Goal: Task Accomplishment & Management: Manage account settings

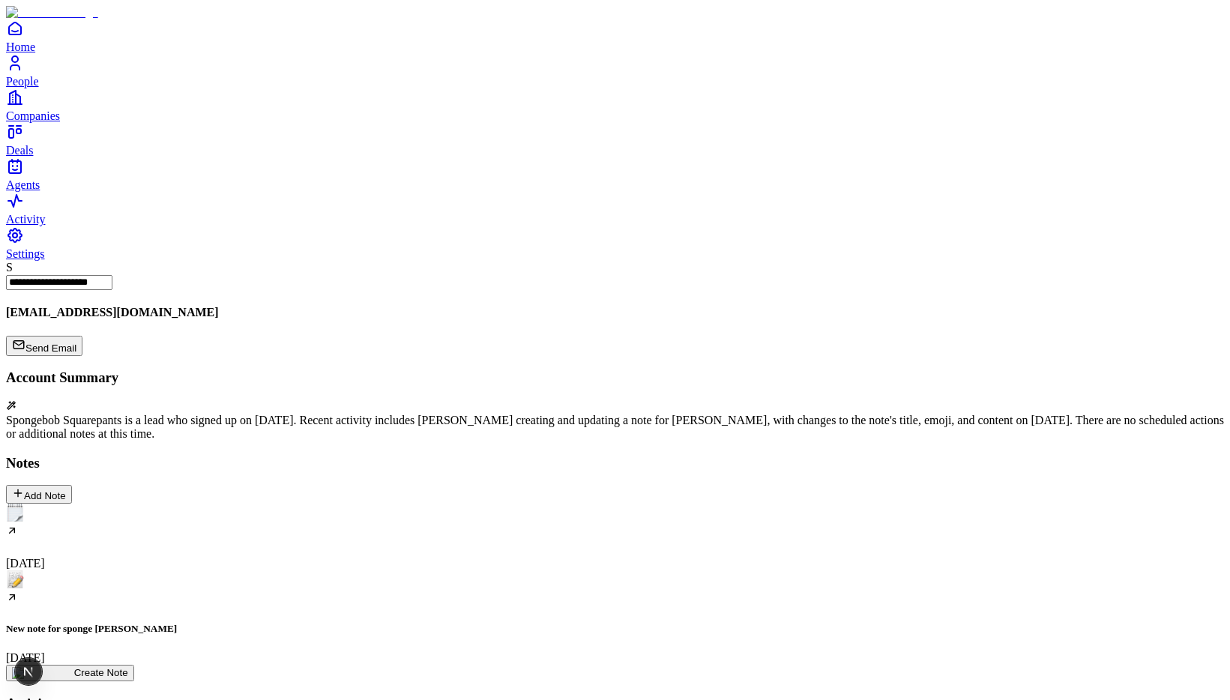
click at [289, 571] on div "New note for sponge [PERSON_NAME] [DATE]" at bounding box center [615, 618] width 1218 height 94
click at [325, 571] on div "New note for sponge [PERSON_NAME] [DATE]" at bounding box center [615, 618] width 1218 height 94
click at [272, 571] on div "New note for sponge [PERSON_NAME] [DATE]" at bounding box center [615, 618] width 1218 height 94
click at [302, 571] on div "New note for sponge [PERSON_NAME] [DATE]" at bounding box center [615, 618] width 1218 height 94
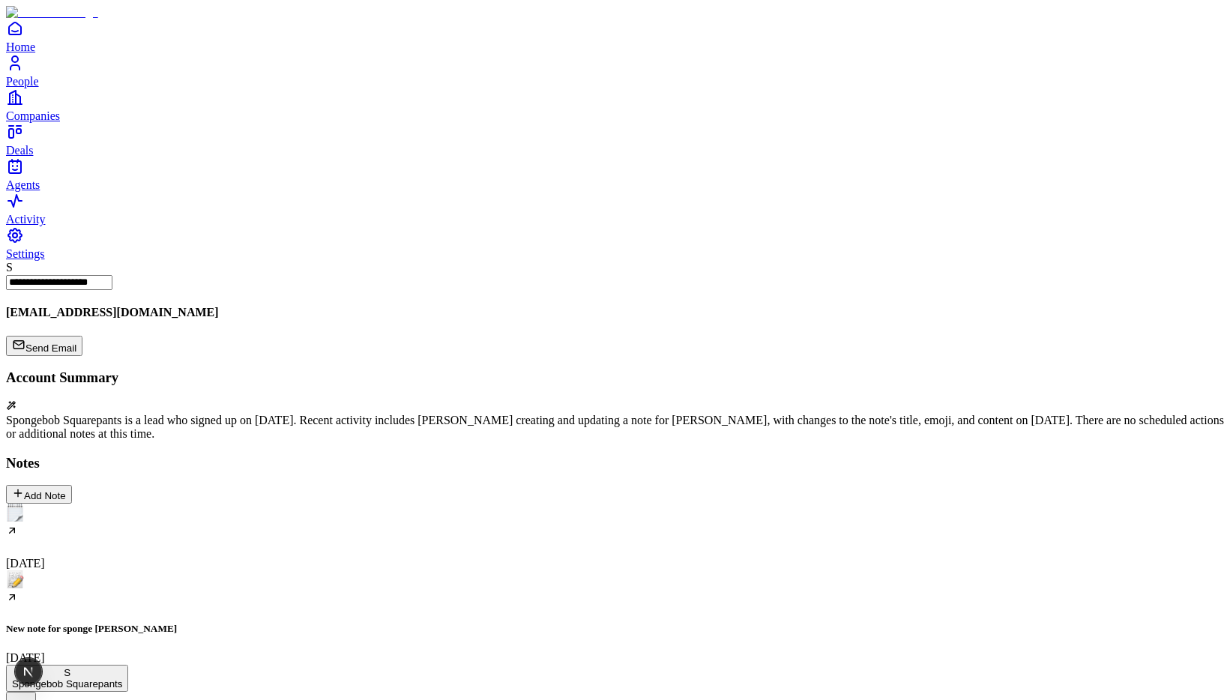
click at [314, 571] on div "New note for sponge bob September 3" at bounding box center [615, 618] width 1218 height 94
click at [316, 571] on div "New note for sponge bob September 3" at bounding box center [615, 618] width 1218 height 94
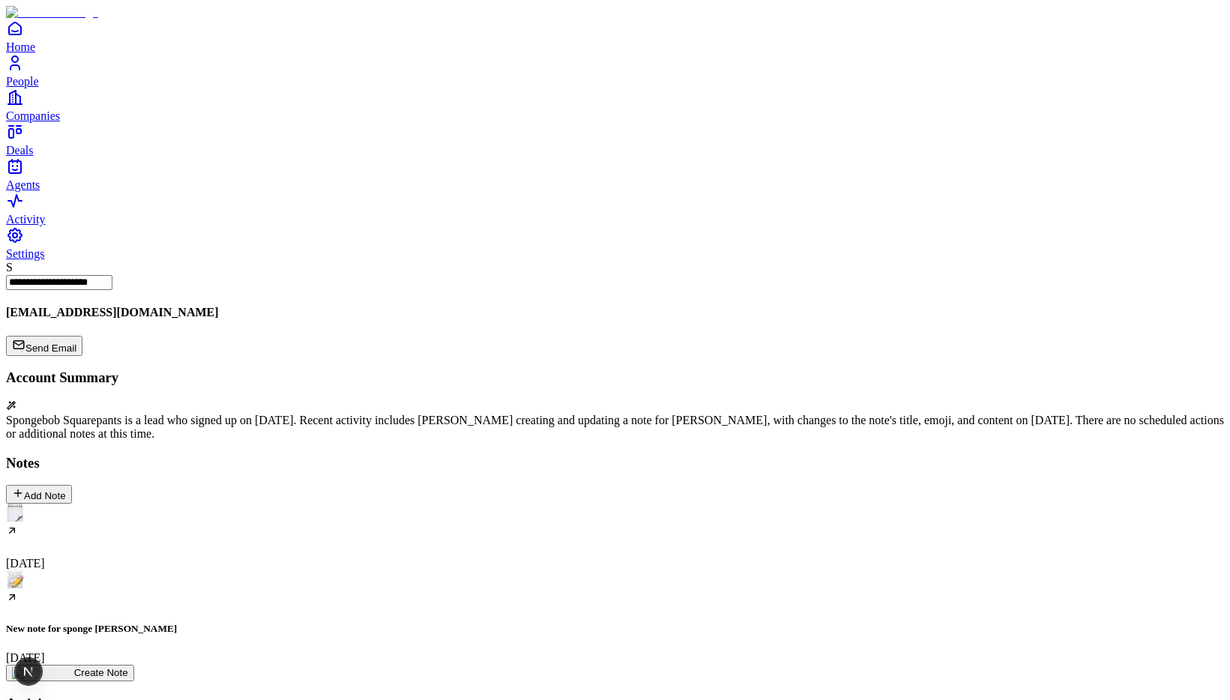
click at [311, 571] on div "New note for sponge [PERSON_NAME] [DATE]" at bounding box center [615, 618] width 1218 height 94
click at [276, 571] on div "New note for sponge [PERSON_NAME] [DATE]" at bounding box center [615, 618] width 1218 height 94
click at [316, 571] on div "New note for sponge [PERSON_NAME] [DATE]" at bounding box center [615, 618] width 1218 height 94
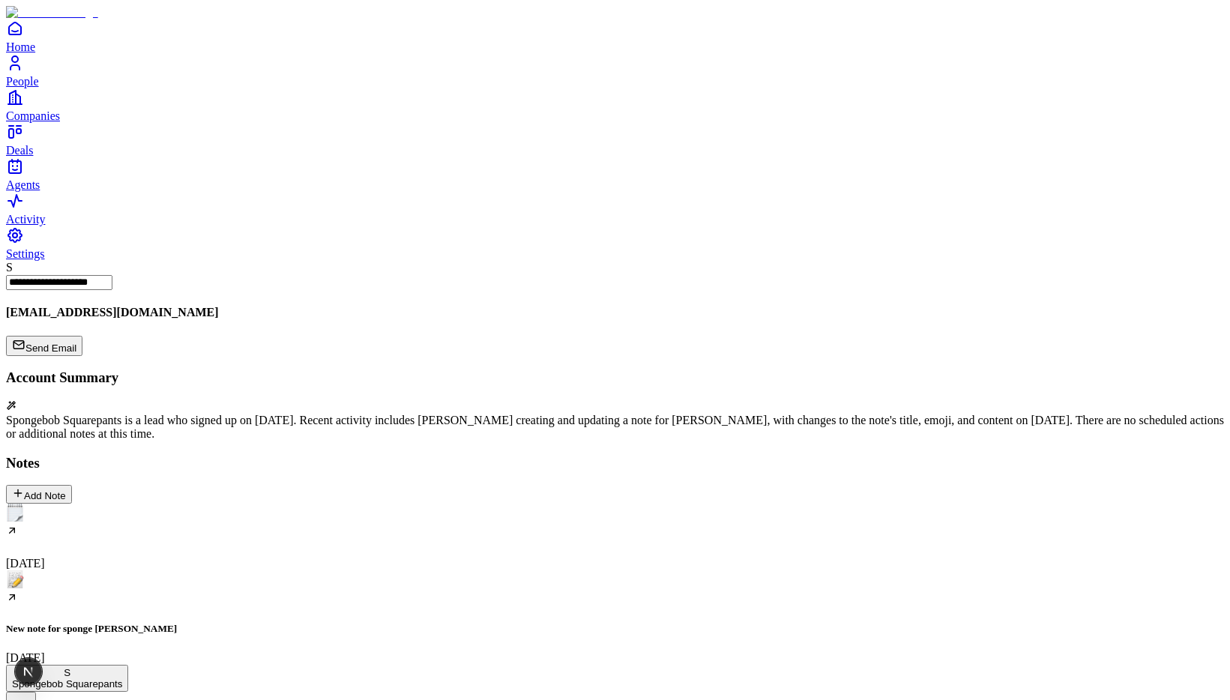
scroll to position [107, 0]
click at [312, 571] on div "New note for sponge [PERSON_NAME] [DATE]" at bounding box center [615, 618] width 1218 height 94
click at [239, 571] on div "New note for sponge [PERSON_NAME] [DATE]" at bounding box center [615, 618] width 1218 height 94
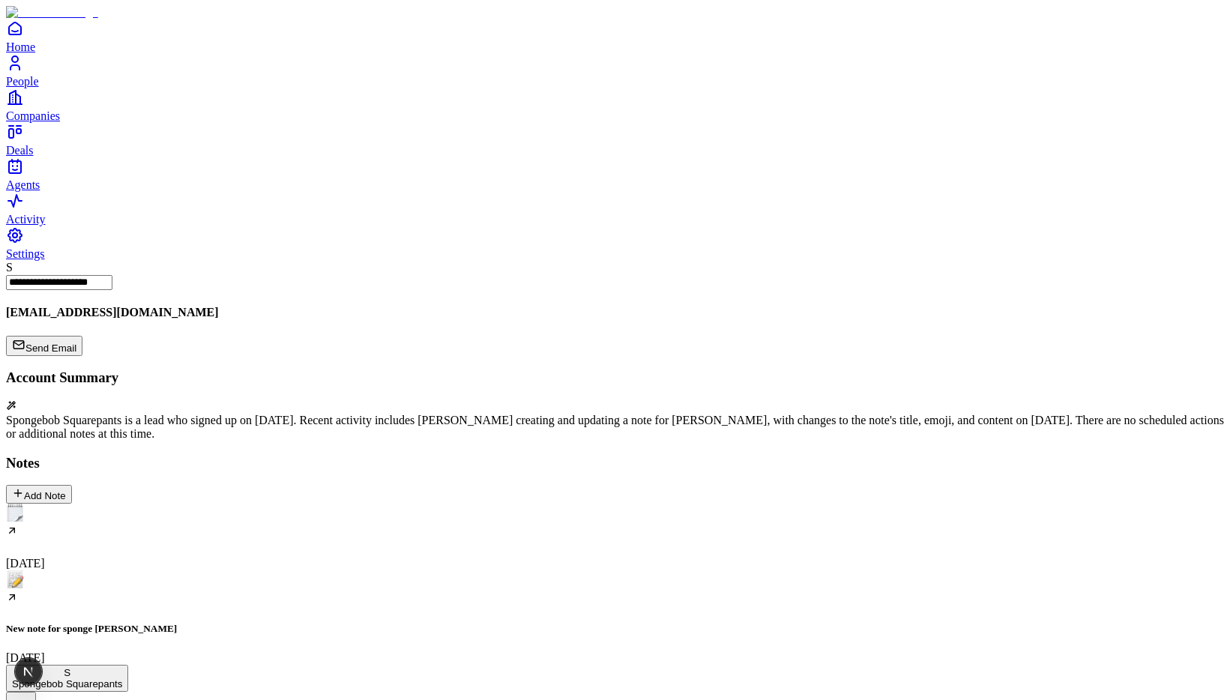
copy div "**********"
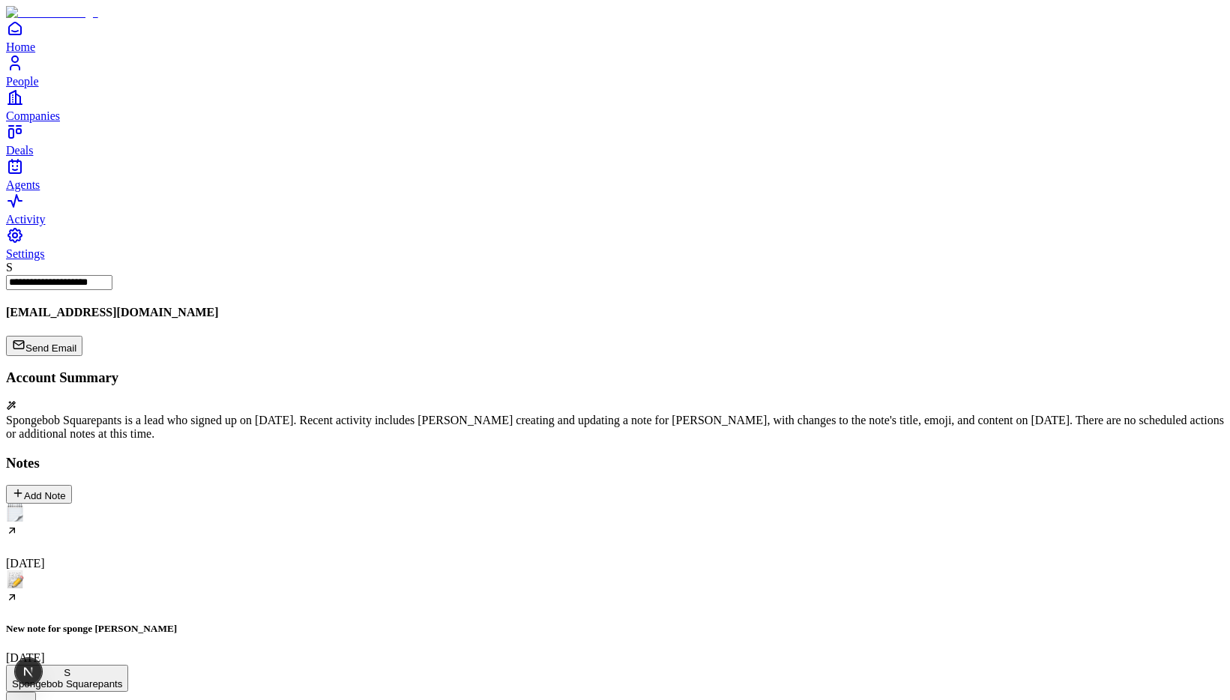
click at [286, 571] on div "New note for sponge [PERSON_NAME] [DATE]" at bounding box center [615, 618] width 1218 height 94
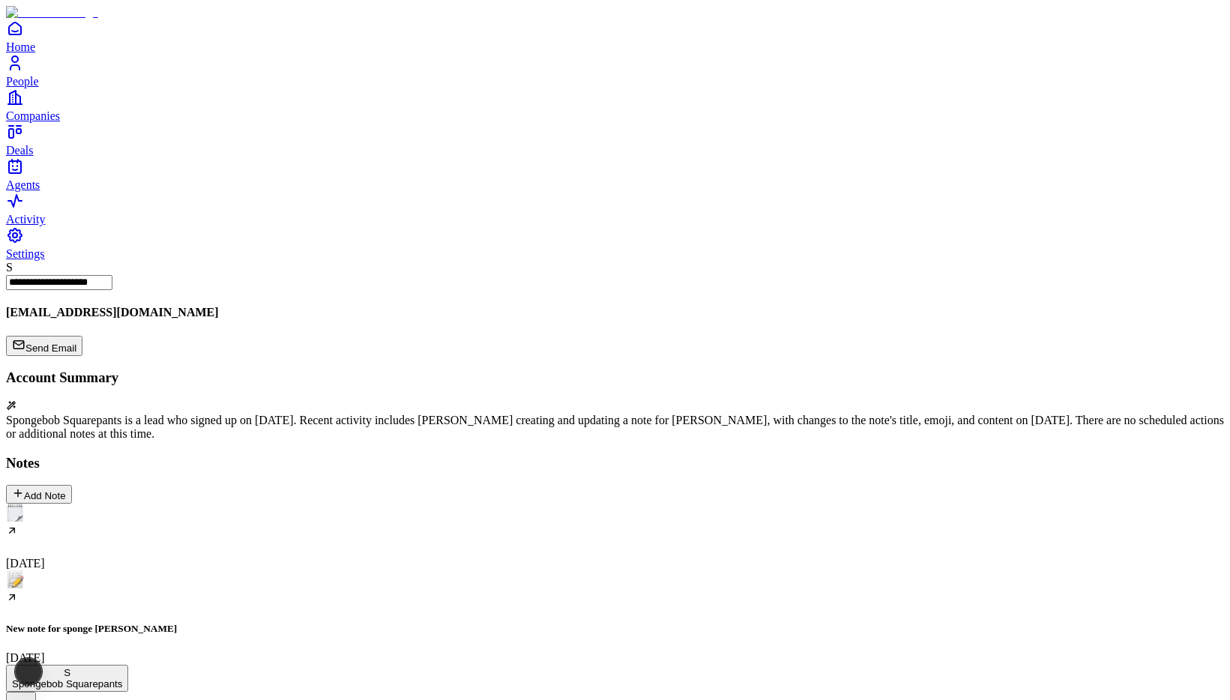
click at [310, 571] on div "New note for sponge [PERSON_NAME] [DATE]" at bounding box center [615, 618] width 1218 height 94
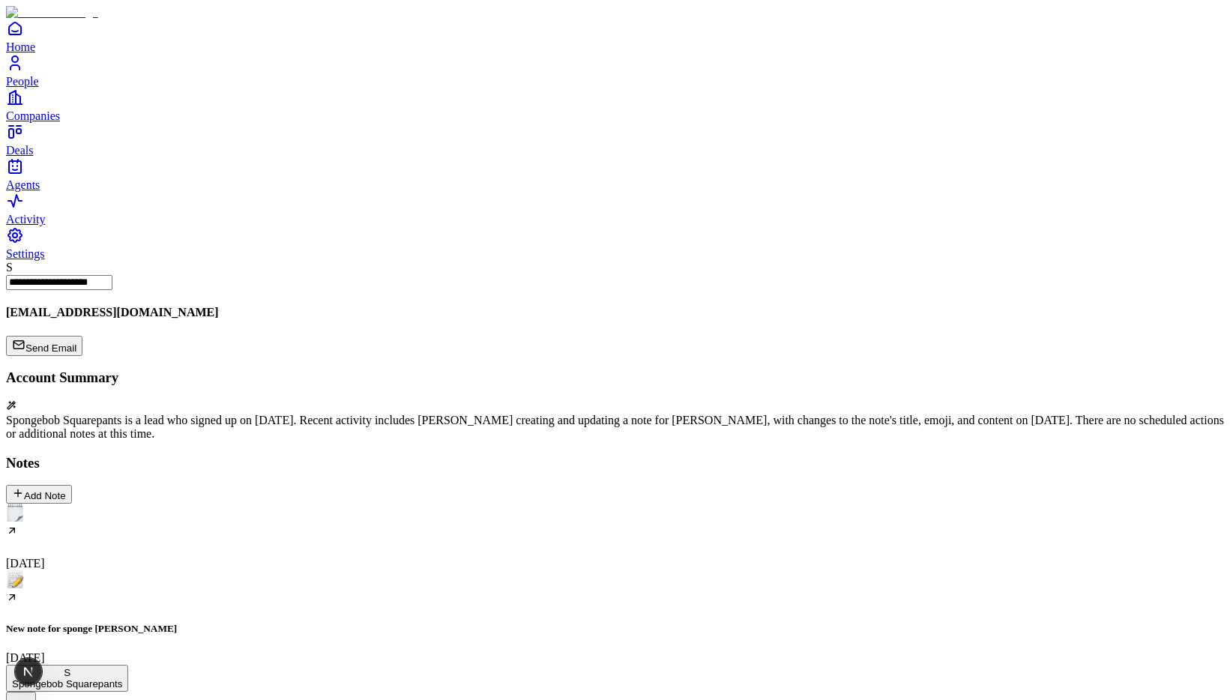
click at [322, 623] on h5 "New note for sponge [PERSON_NAME]" at bounding box center [615, 629] width 1218 height 12
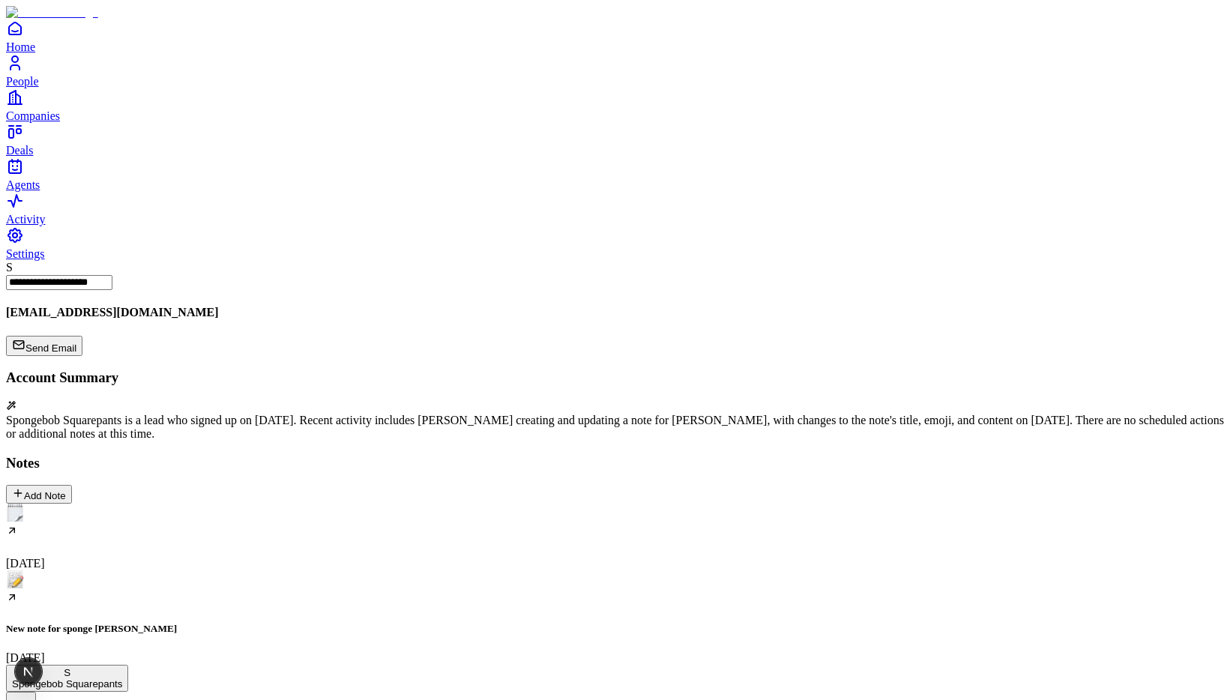
scroll to position [128, 0]
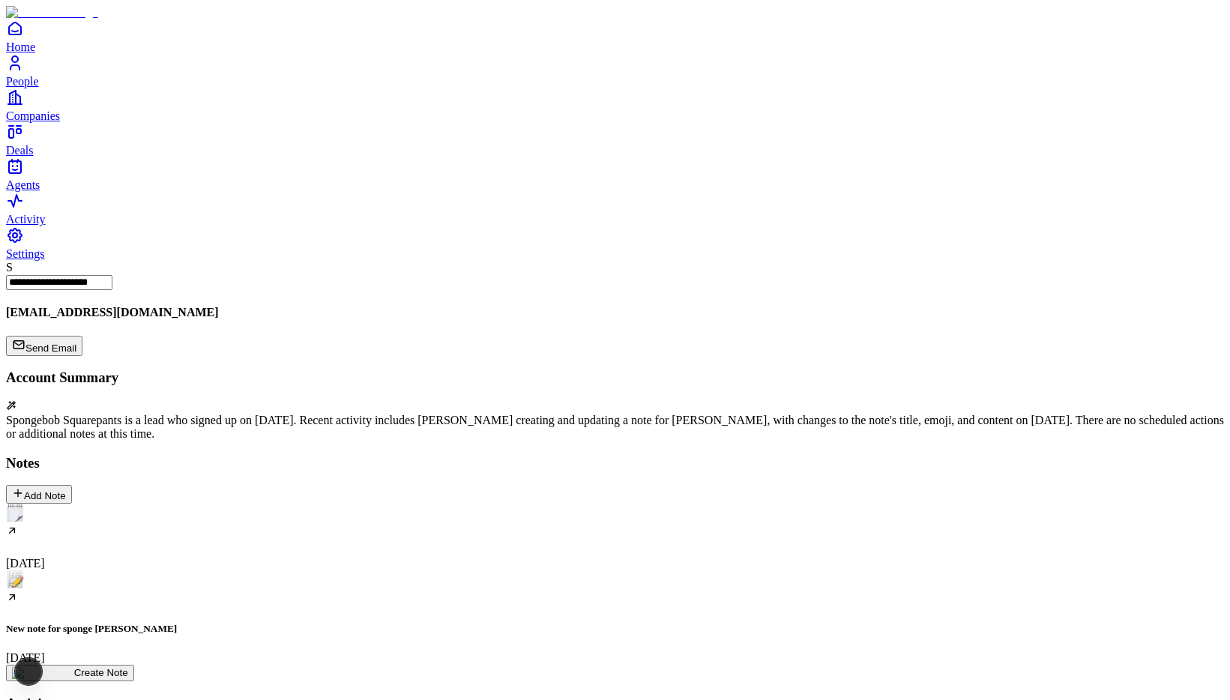
click at [505, 504] on div "September 3 New note for sponge bob September 3 Create Note" at bounding box center [615, 593] width 1218 height 178
click at [272, 571] on div "New note for sponge [PERSON_NAME] [DATE]" at bounding box center [615, 618] width 1218 height 94
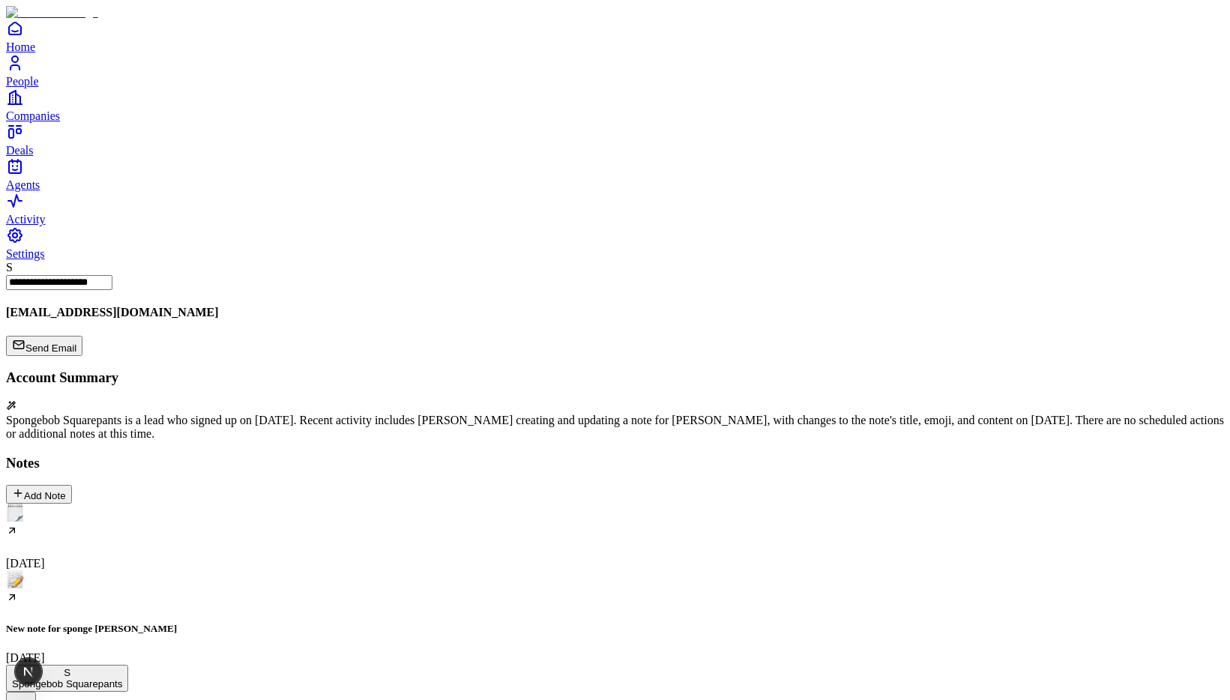
click at [317, 571] on div "New note for sponge [PERSON_NAME] [DATE]" at bounding box center [615, 618] width 1218 height 94
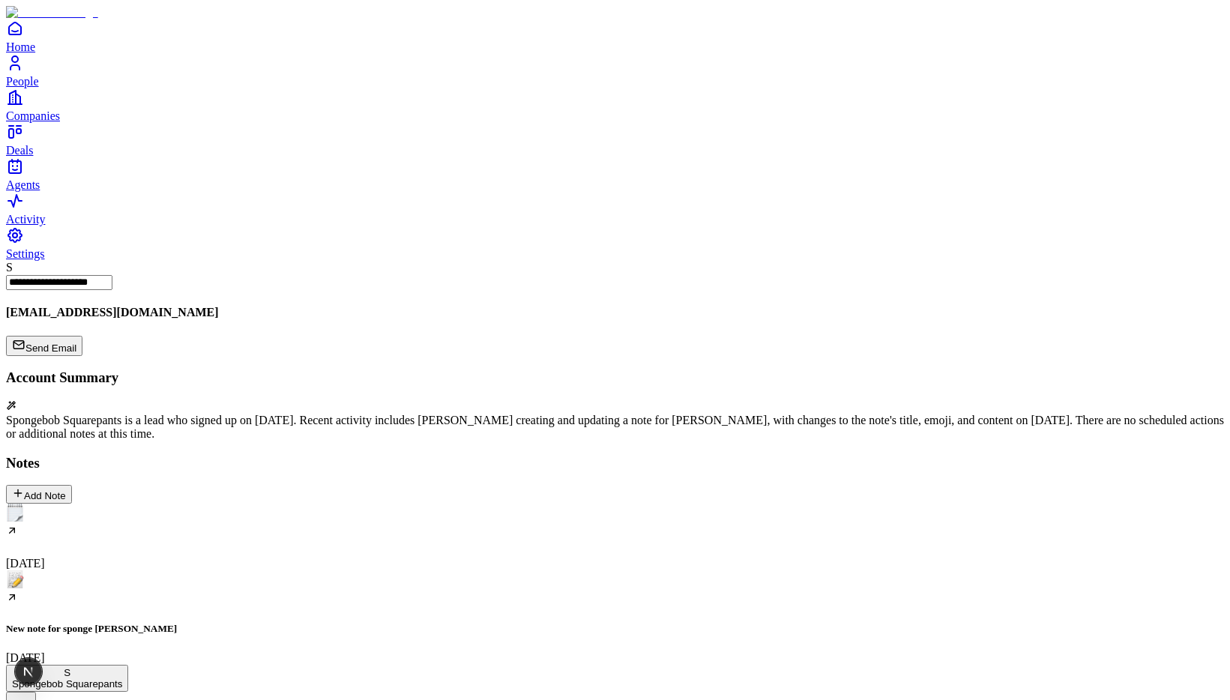
click at [259, 571] on div "New note for sponge [PERSON_NAME] [DATE]" at bounding box center [615, 618] width 1218 height 94
click at [315, 571] on div "New note for sponge [PERSON_NAME] [DATE]" at bounding box center [615, 618] width 1218 height 94
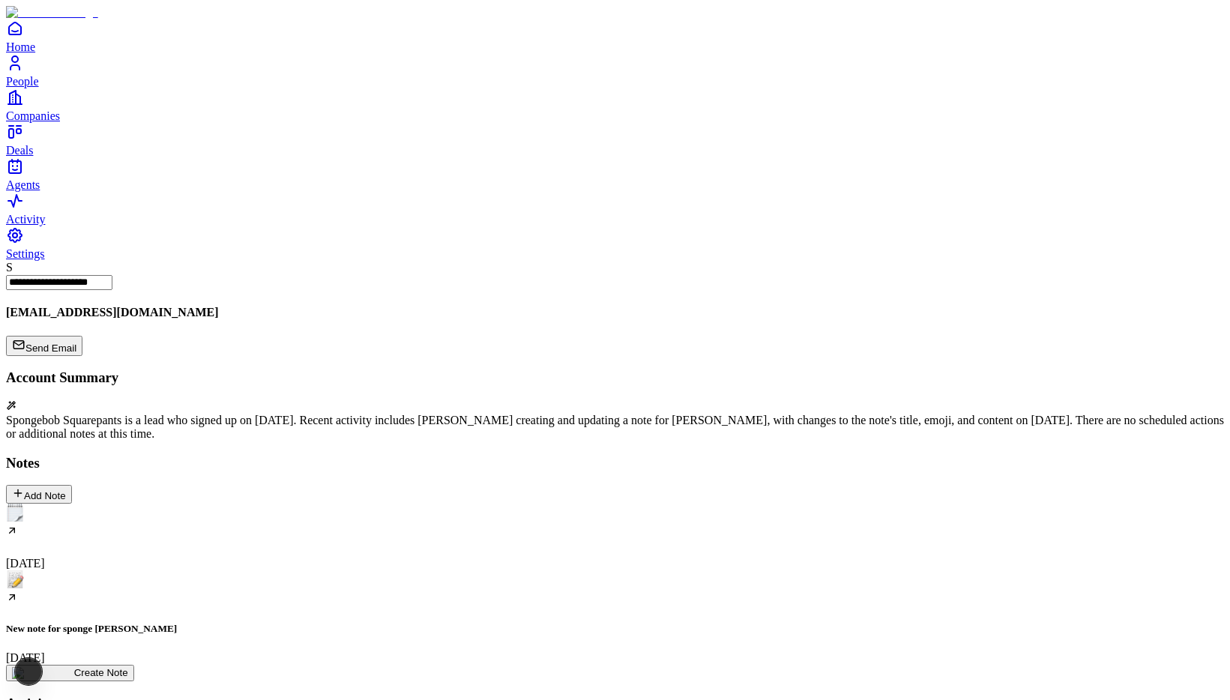
click at [321, 571] on div "New note for sponge [PERSON_NAME] [DATE]" at bounding box center [615, 618] width 1218 height 94
click at [286, 571] on div "New note for sponge [PERSON_NAME] [DATE]" at bounding box center [615, 618] width 1218 height 94
click at [310, 571] on div "New note for sponge [PERSON_NAME] [DATE]" at bounding box center [615, 618] width 1218 height 94
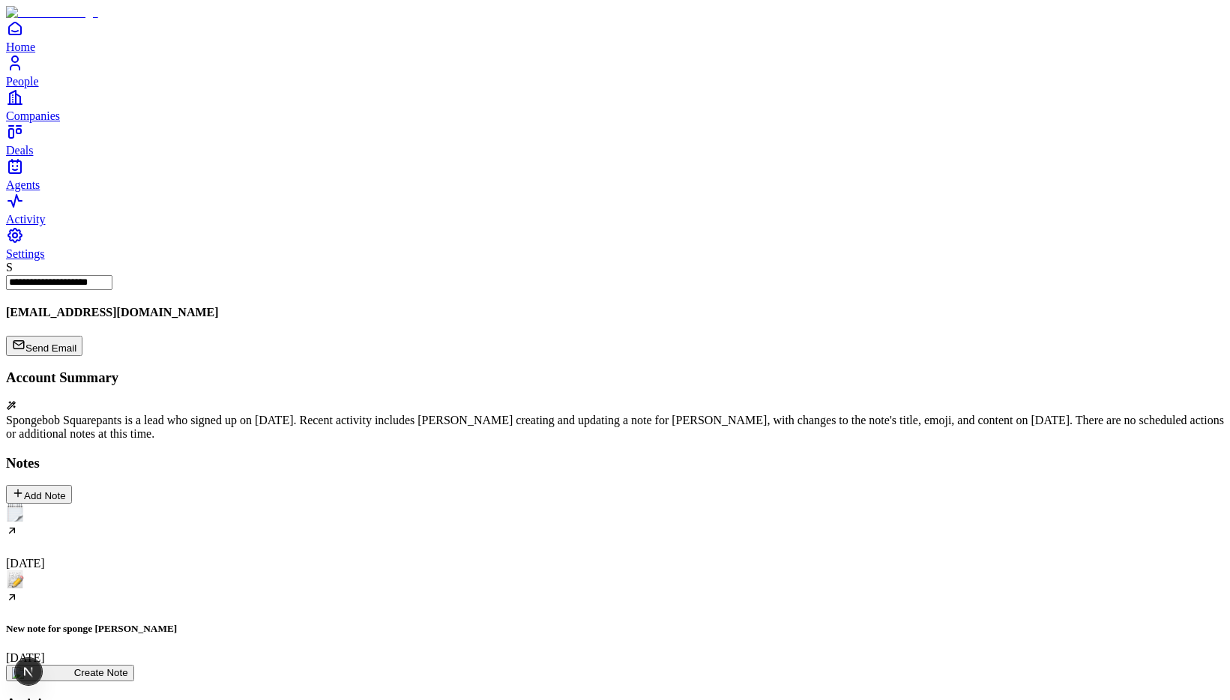
click at [35, 191] on link "Agents" at bounding box center [615, 174] width 1218 height 34
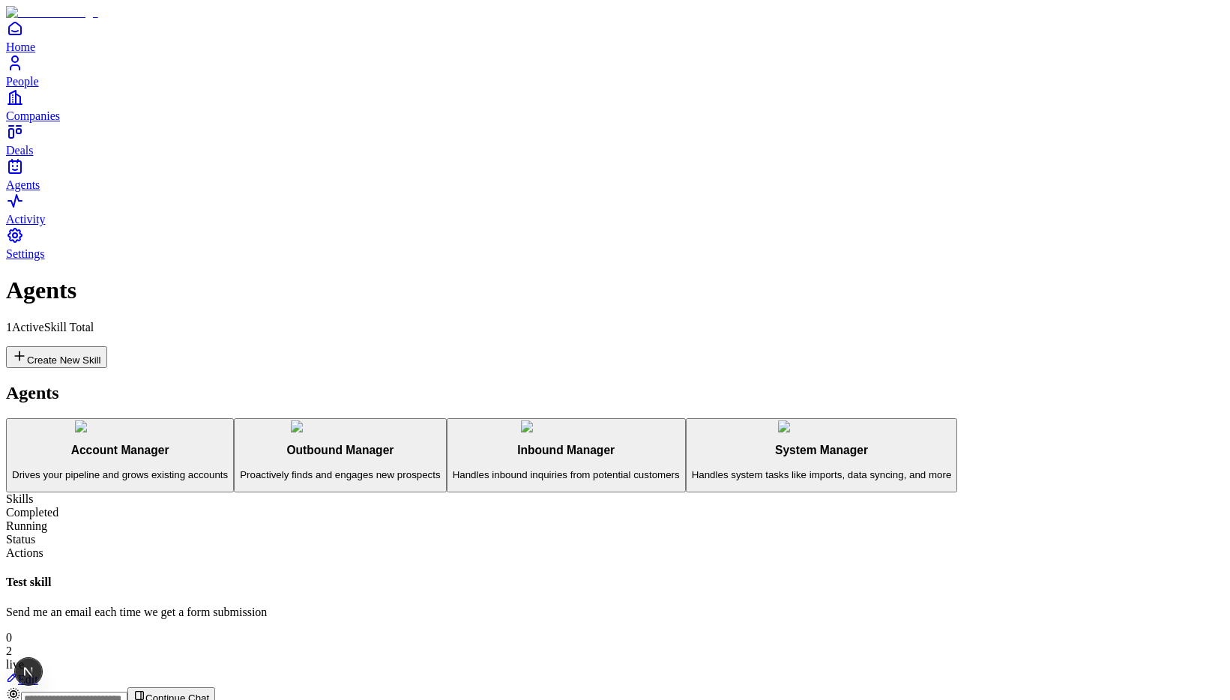
click at [18, 672] on icon at bounding box center [12, 678] width 12 height 12
click at [38, 673] on link "Edit" at bounding box center [22, 679] width 32 height 13
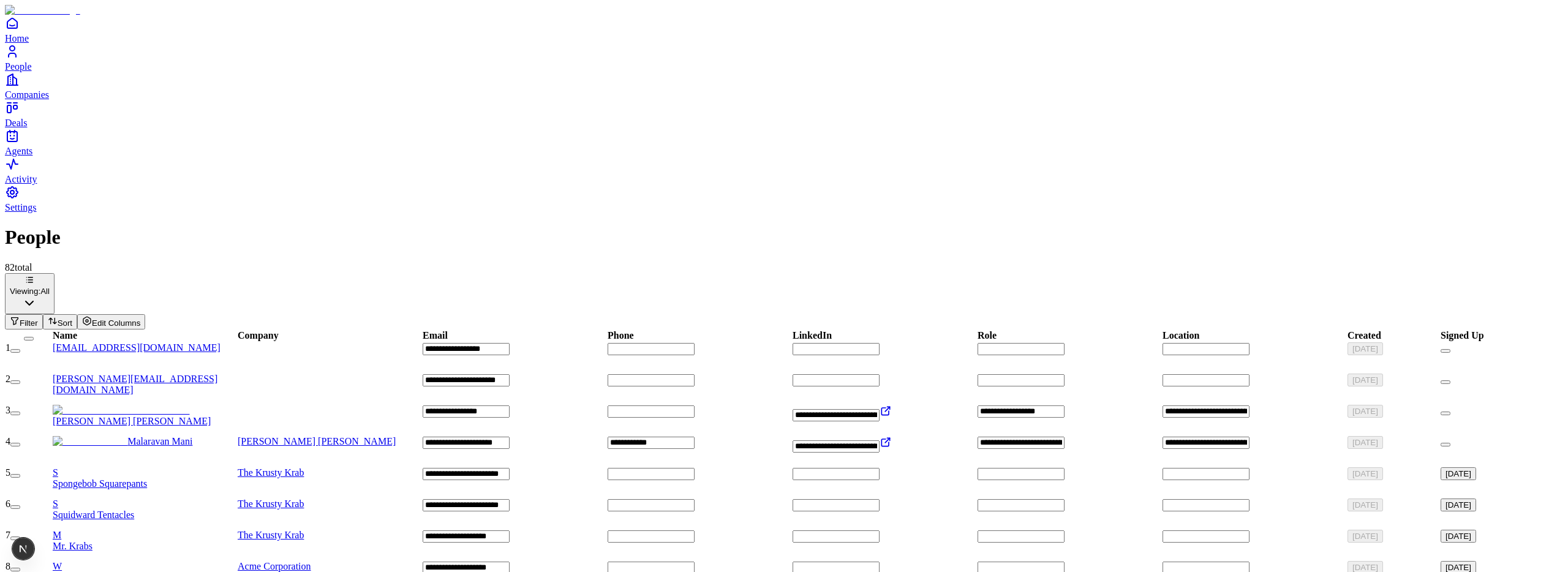
click at [147, 479] on span "Spongebob Squarepants" at bounding box center [99, 484] width 94 height 11
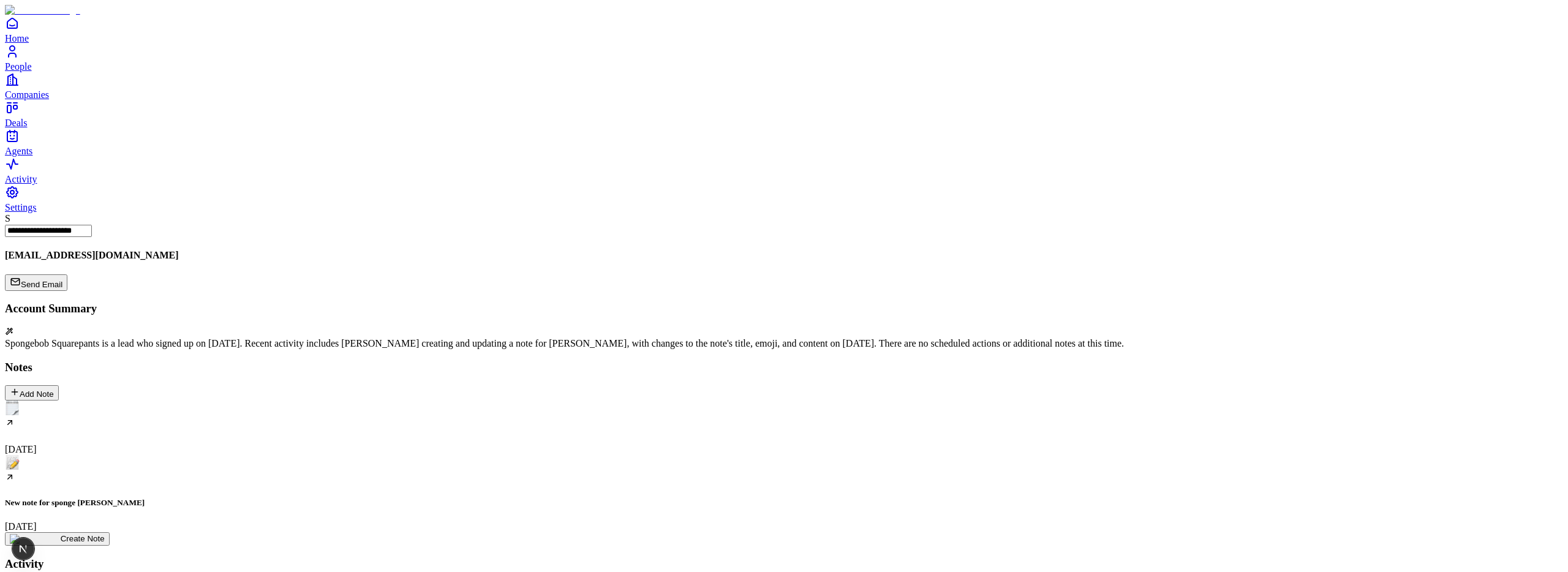
click at [262, 455] on div "New note for sponge [PERSON_NAME] [DATE]" at bounding box center [784, 494] width 1559 height 77
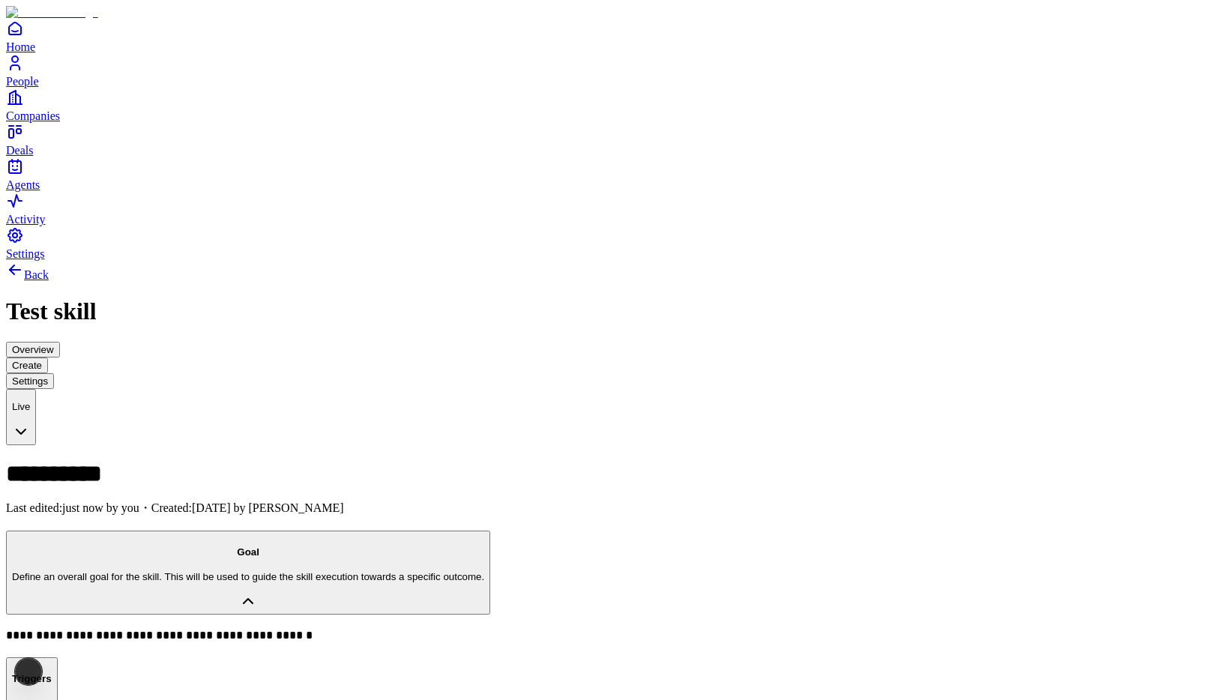
drag, startPoint x: 255, startPoint y: 579, endPoint x: 526, endPoint y: 513, distance: 279.3
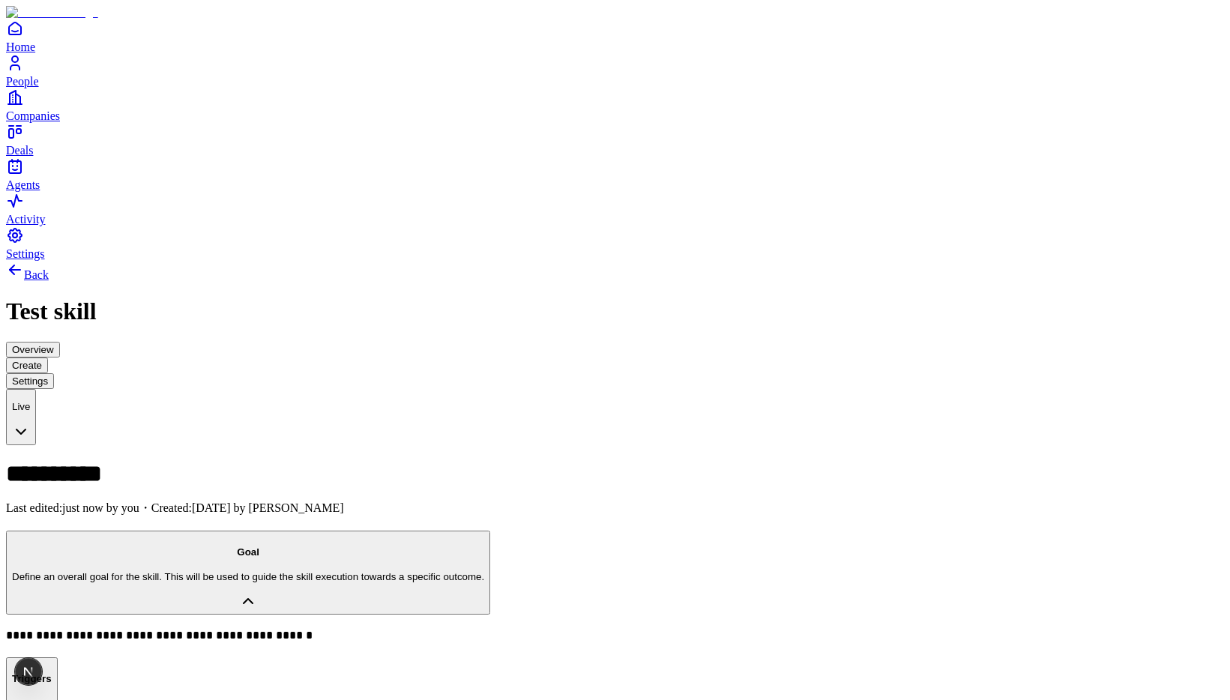
drag, startPoint x: 529, startPoint y: 514, endPoint x: 577, endPoint y: 570, distance: 74.4
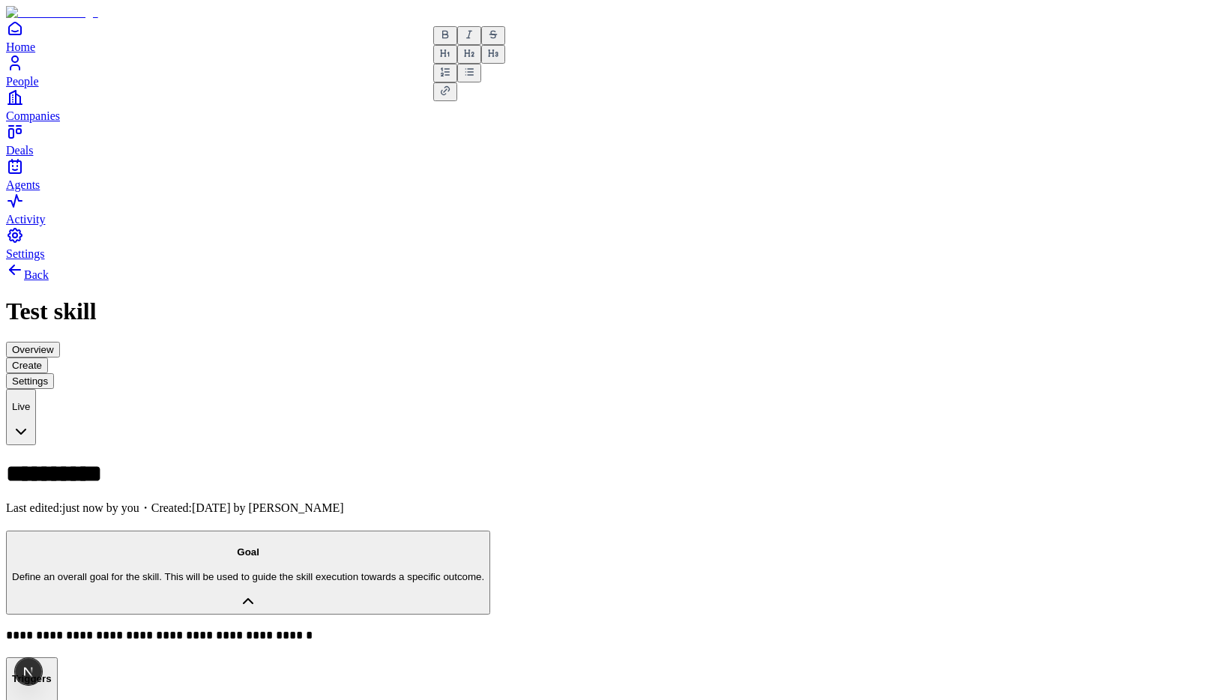
drag, startPoint x: 760, startPoint y: 513, endPoint x: 532, endPoint y: 514, distance: 227.9
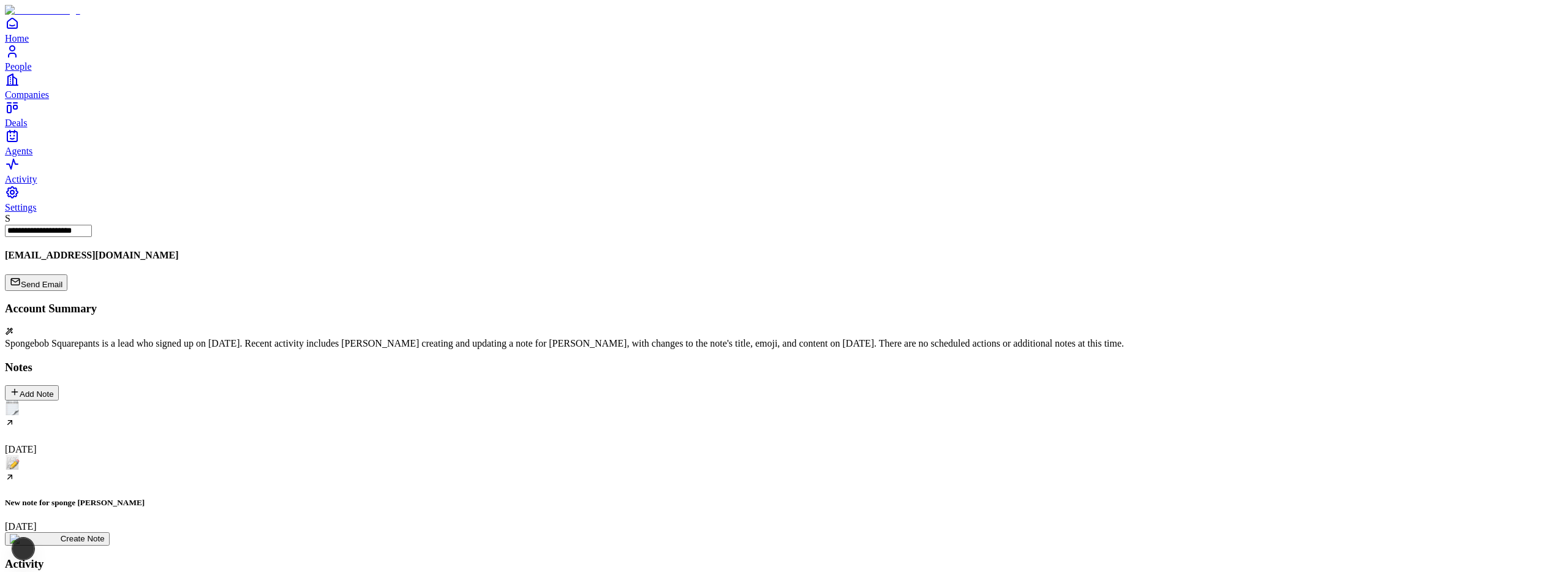
click at [248, 455] on div "New note for sponge [PERSON_NAME] [DATE]" at bounding box center [784, 494] width 1559 height 77
click at [98, 572] on icon at bounding box center [92, 583] width 12 height 12
drag, startPoint x: 315, startPoint y: 373, endPoint x: 308, endPoint y: 373, distance: 7.0
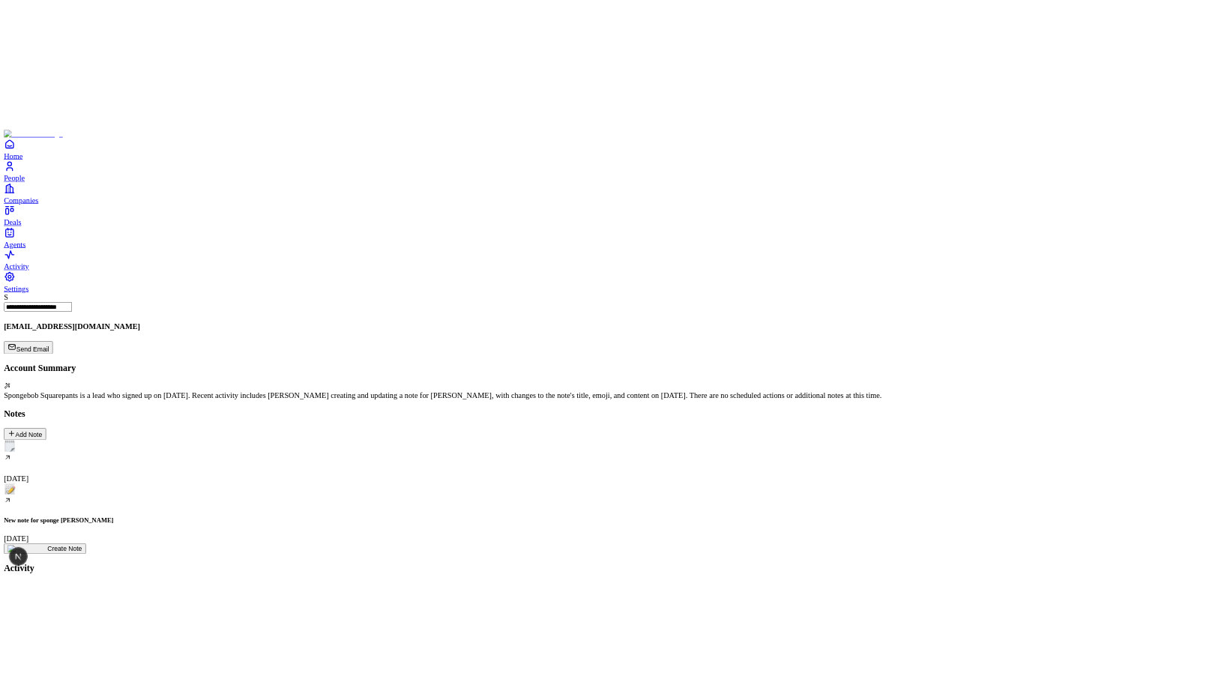
scroll to position [0, 0]
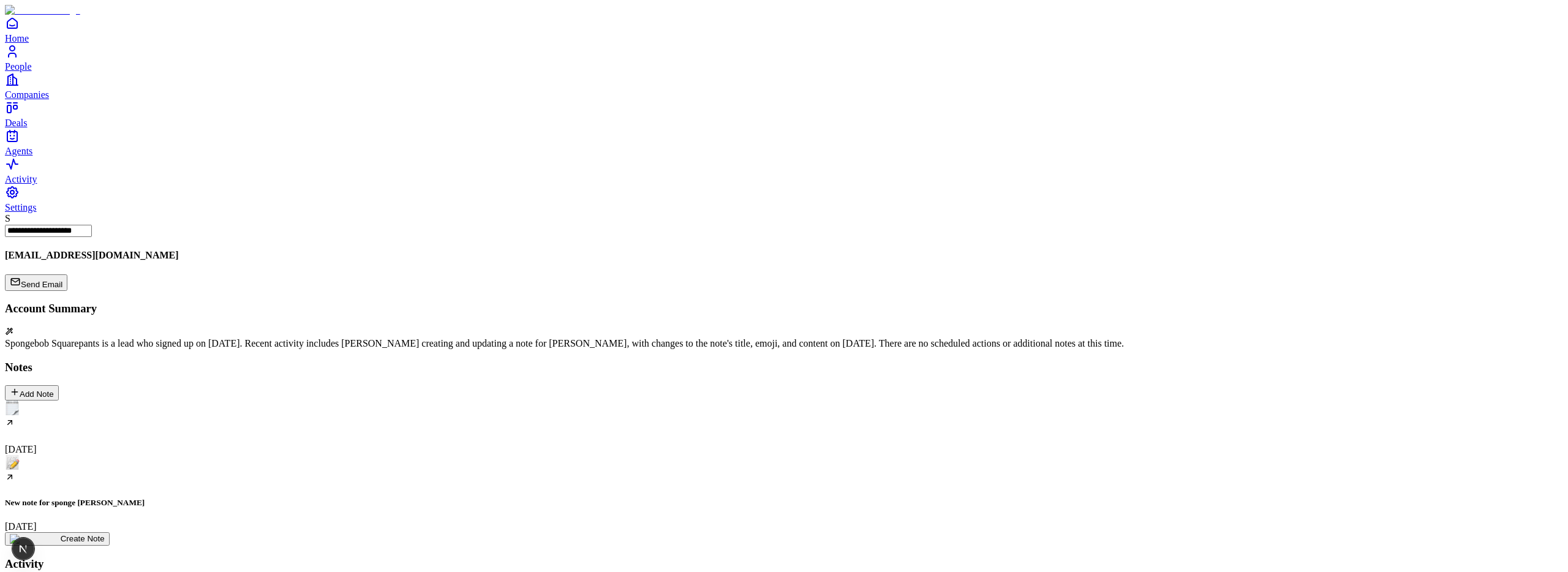
click at [49, 100] on span "Companies" at bounding box center [27, 94] width 44 height 11
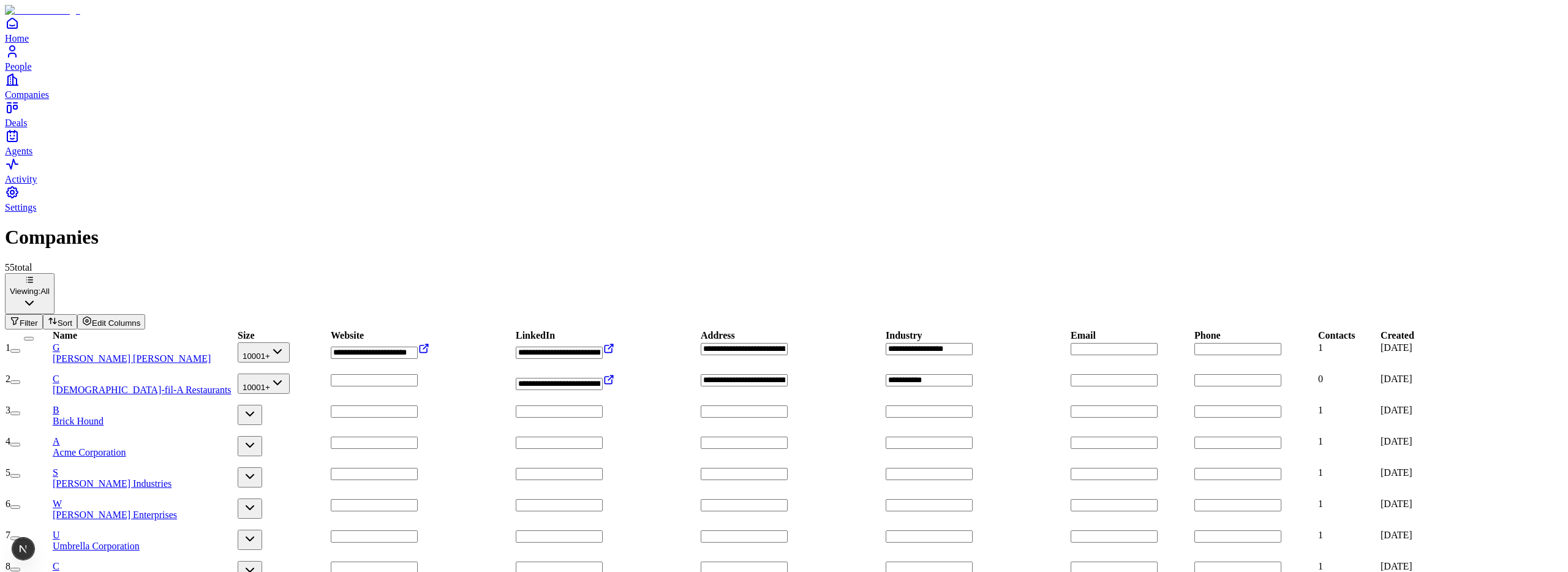
click at [104, 416] on span "Brick Hound" at bounding box center [78, 421] width 51 height 11
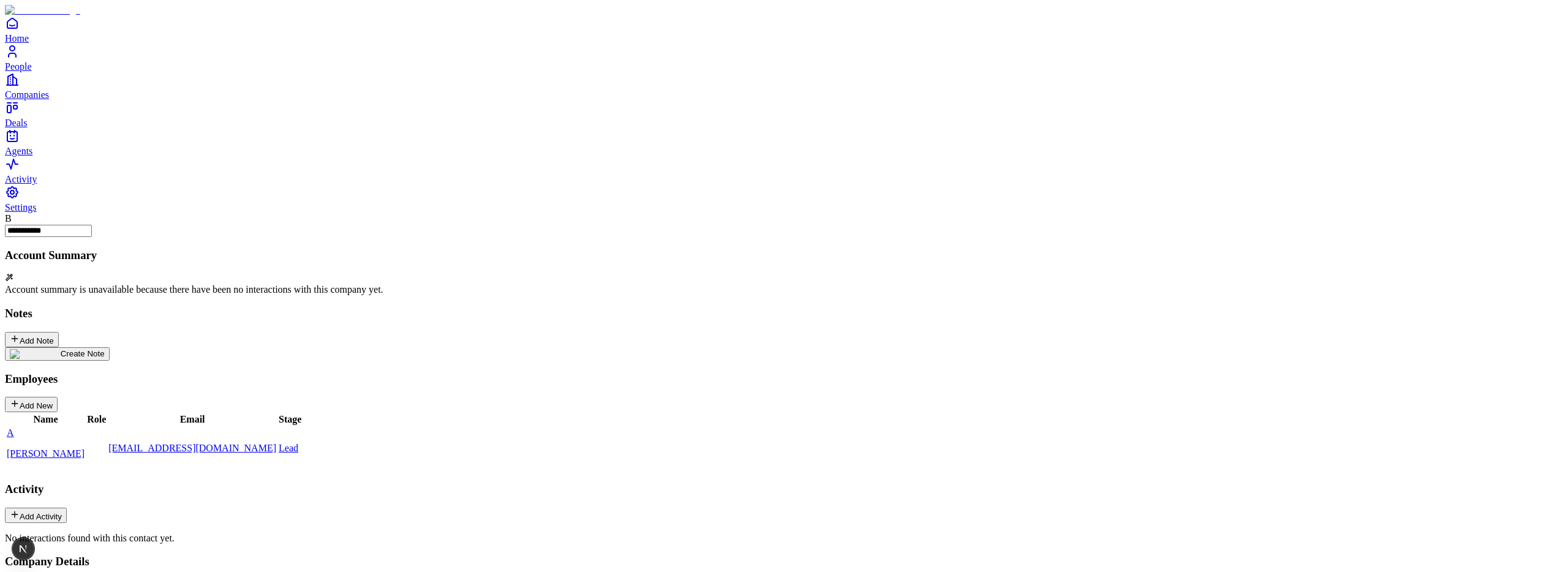
click at [60, 349] on img at bounding box center [35, 354] width 51 height 10
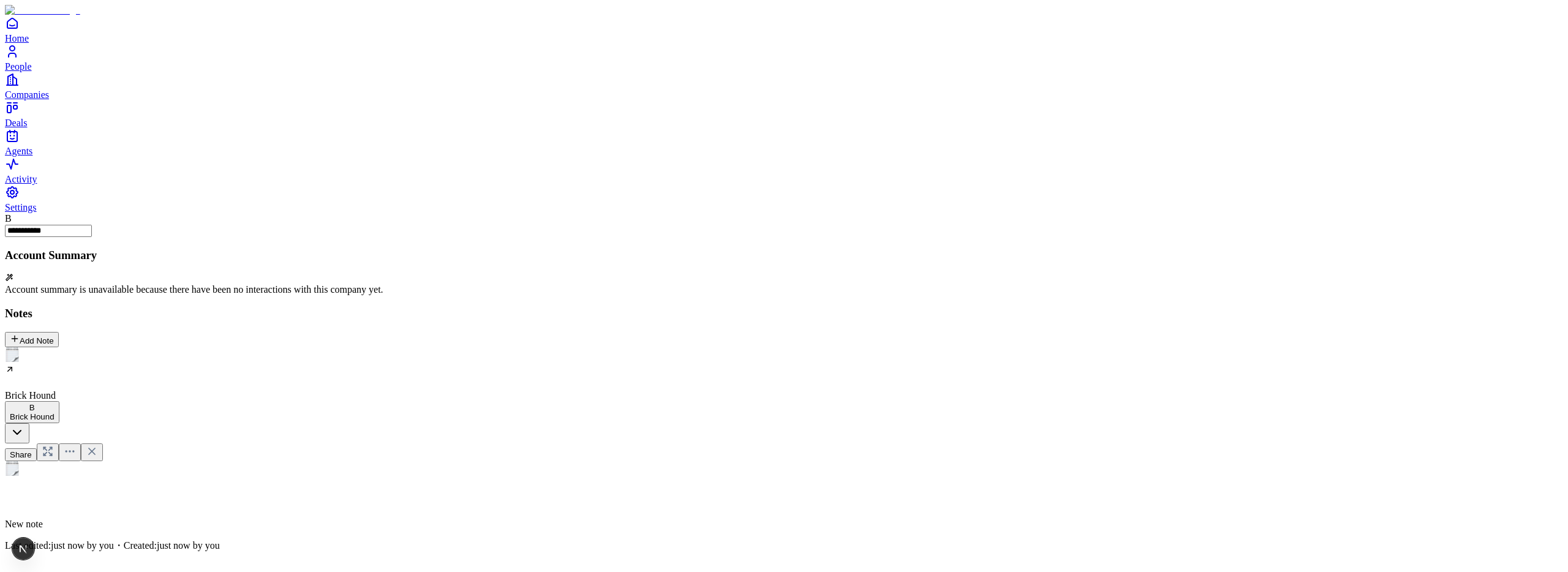
click at [631, 491] on h2 at bounding box center [784, 498] width 1559 height 16
click at [594, 569] on p at bounding box center [784, 574] width 1559 height 11
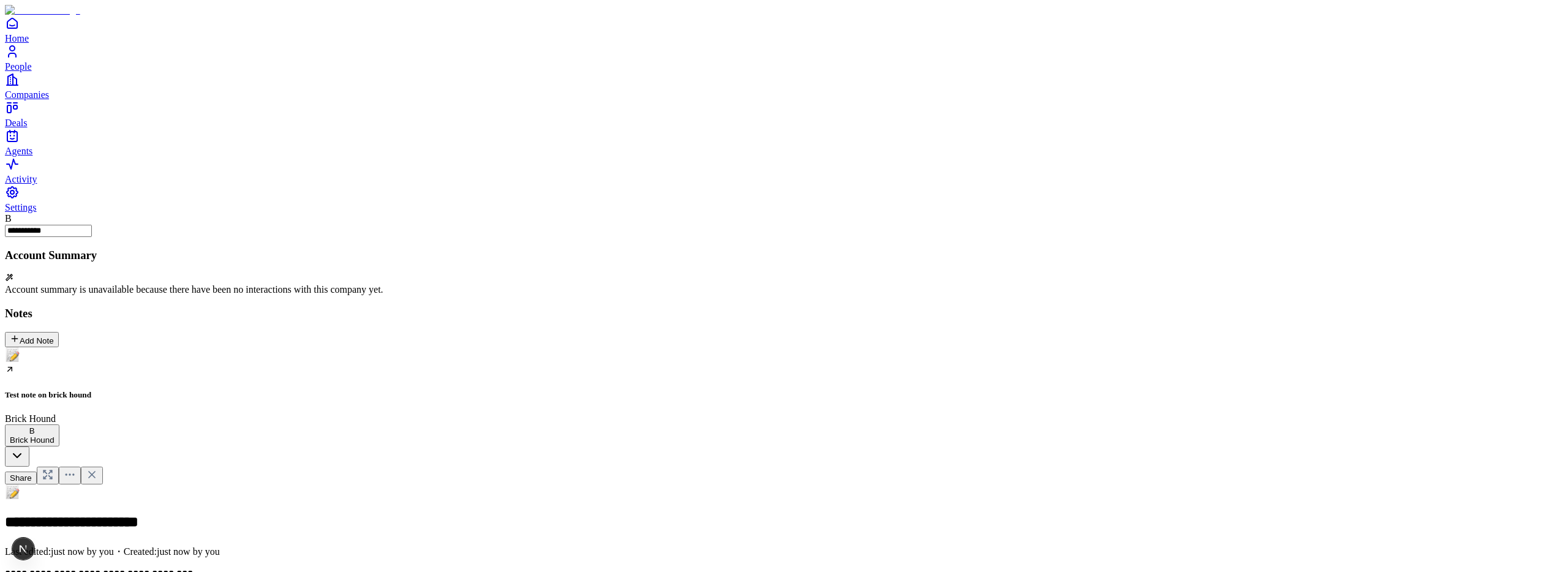
click at [98, 469] on icon at bounding box center [92, 475] width 12 height 12
